Goal: Register for event/course

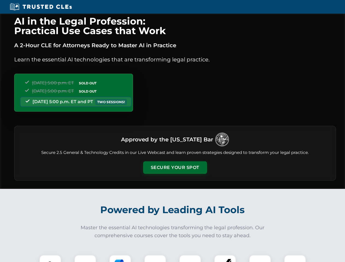
click at [175, 168] on button "Secure Your Spot" at bounding box center [175, 167] width 64 height 13
click at [50, 259] on img at bounding box center [50, 266] width 16 height 16
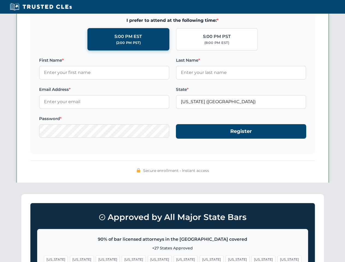
click at [200, 259] on span "[US_STATE]" at bounding box center [212, 260] width 24 height 8
click at [251, 259] on span "[US_STATE]" at bounding box center [263, 260] width 24 height 8
